Goal: Task Accomplishment & Management: Manage account settings

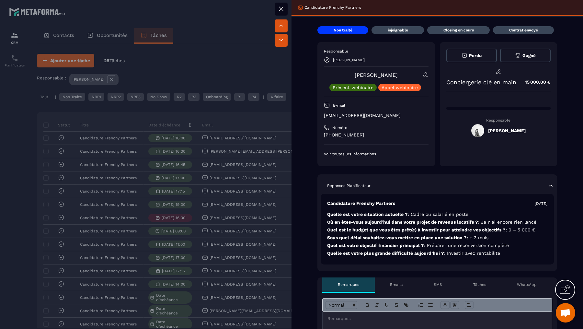
scroll to position [0, 156]
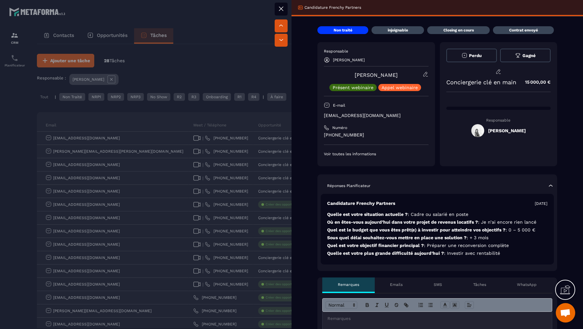
click at [203, 133] on div at bounding box center [291, 164] width 583 height 329
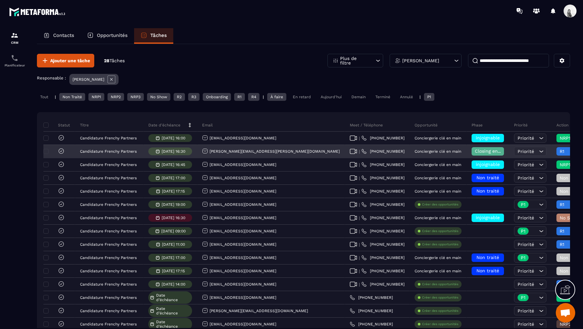
scroll to position [0, 156]
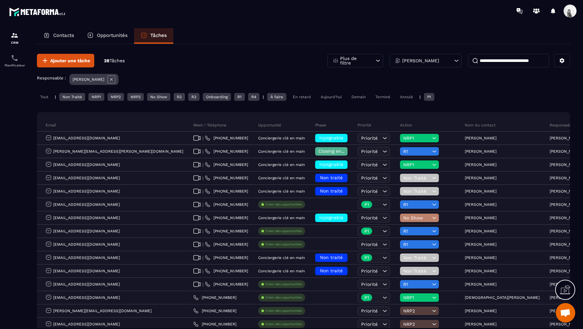
click at [420, 53] on div "Ajouter une tâche 28 Tâches Plus de filtre [PERSON_NAME] Responsable : [PERSON_…" at bounding box center [303, 282] width 533 height 477
click at [107, 77] on icon at bounding box center [111, 79] width 8 height 8
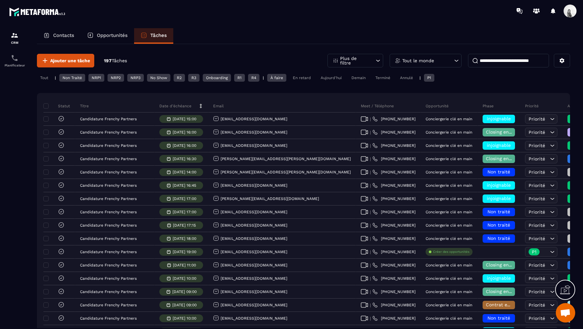
click at [507, 55] on input at bounding box center [508, 61] width 81 height 14
type input "*"
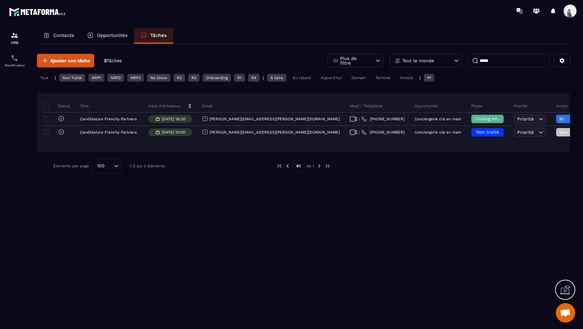
type input "*****"
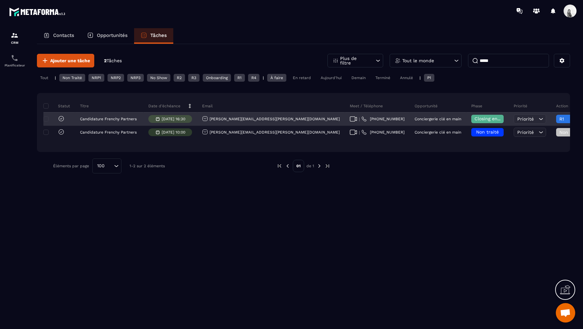
scroll to position [0, 125]
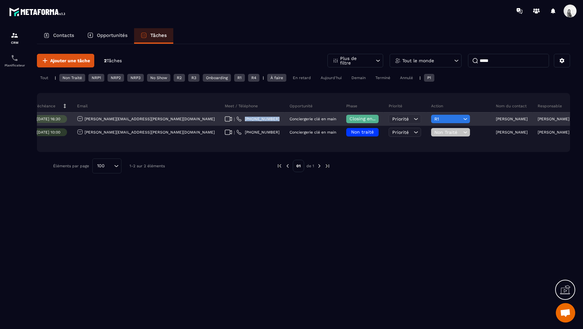
drag, startPoint x: 195, startPoint y: 118, endPoint x: 163, endPoint y: 118, distance: 32.4
click at [220, 118] on div "| [PHONE_NUMBER]" at bounding box center [252, 119] width 65 height 13
click at [491, 116] on div "[PERSON_NAME]" at bounding box center [512, 119] width 42 height 13
click at [496, 118] on p "[PERSON_NAME]" at bounding box center [512, 119] width 32 height 5
